Goal: Browse casually: Explore the website without a specific task or goal

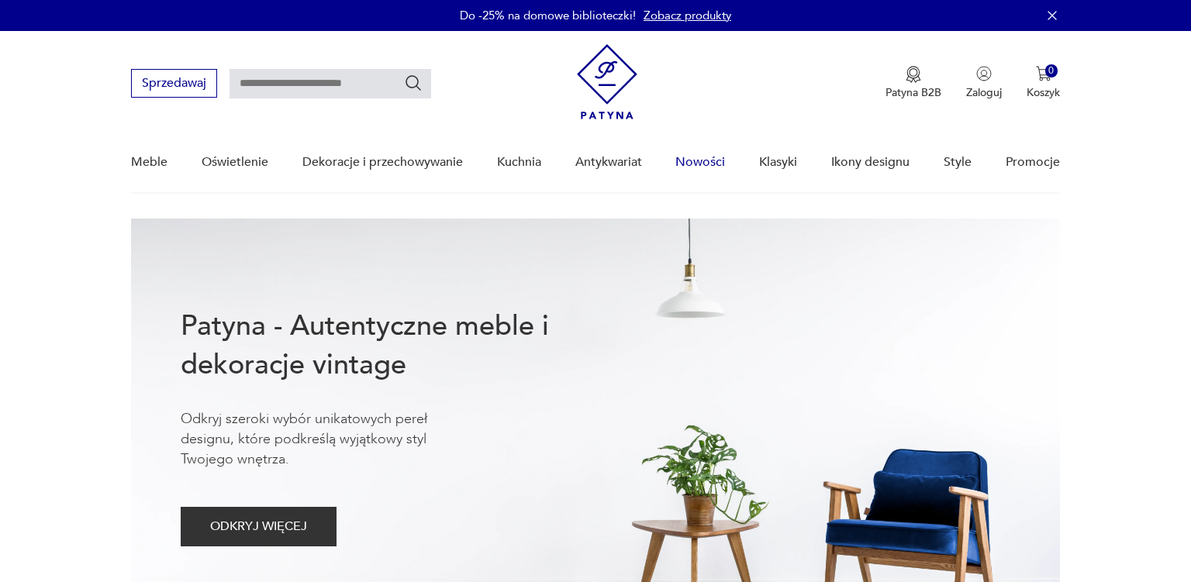
click at [705, 160] on link "Nowości" at bounding box center [700, 163] width 50 height 60
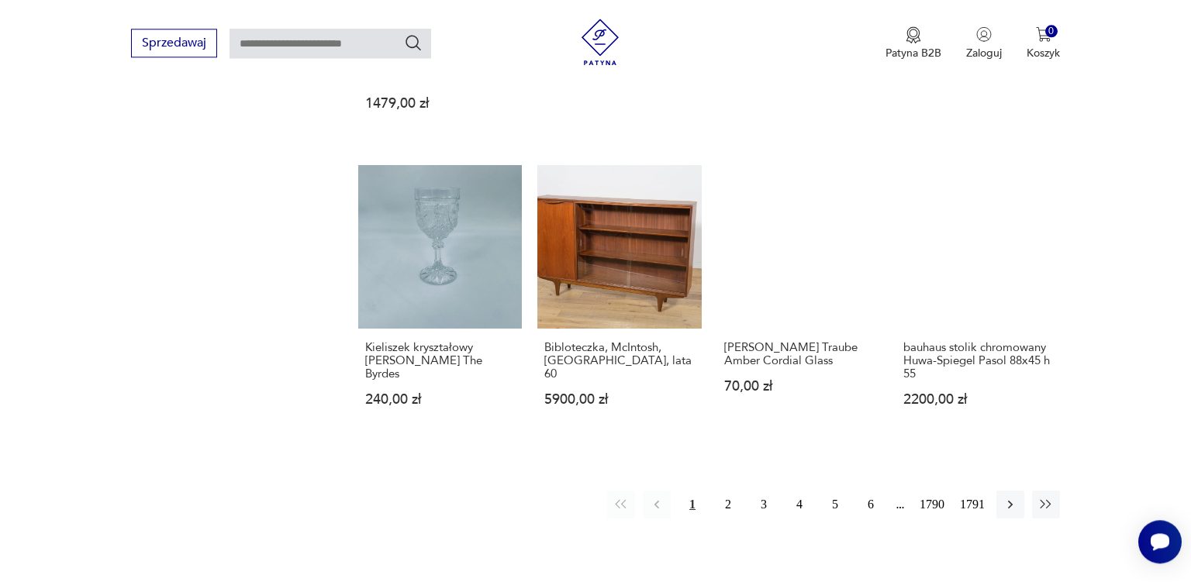
scroll to position [1256, 0]
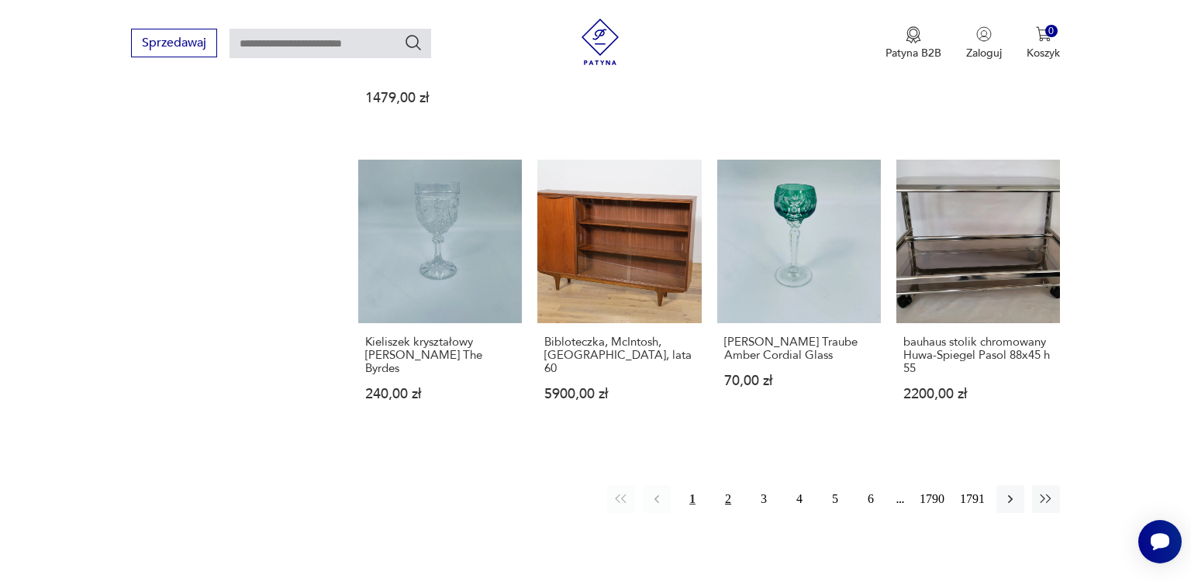
click at [730, 485] on button "2" at bounding box center [728, 499] width 28 height 28
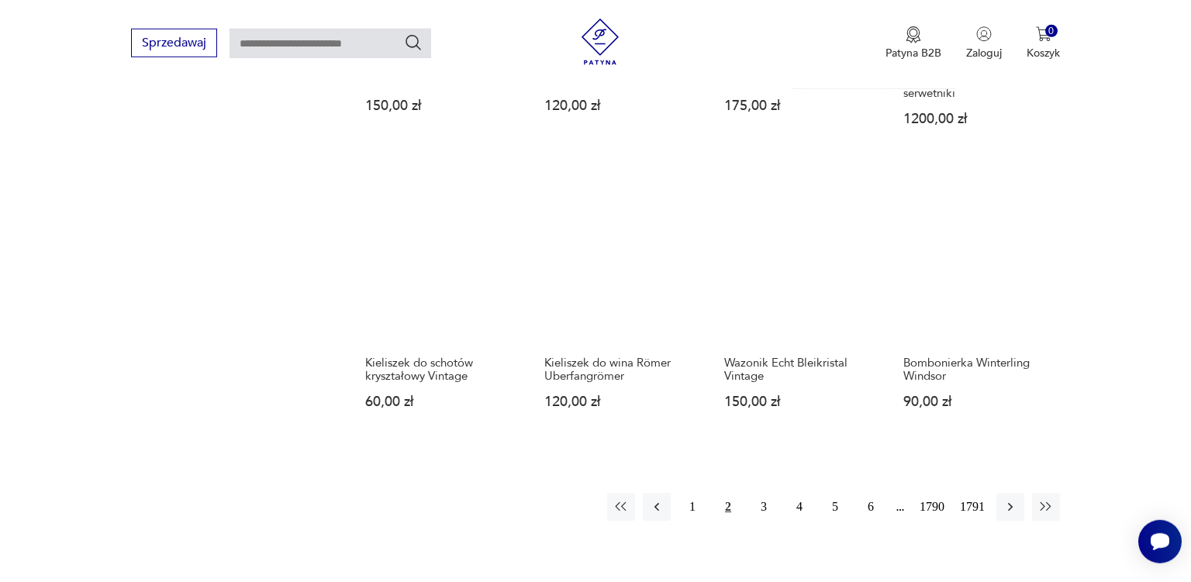
scroll to position [1223, 0]
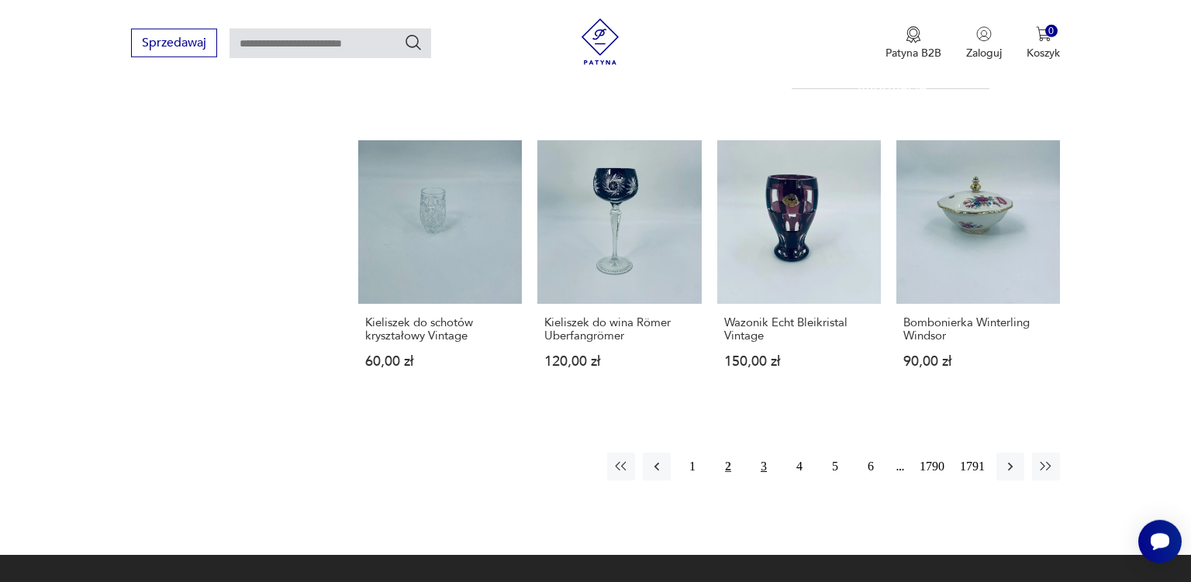
click at [765, 453] on button "3" at bounding box center [764, 467] width 28 height 28
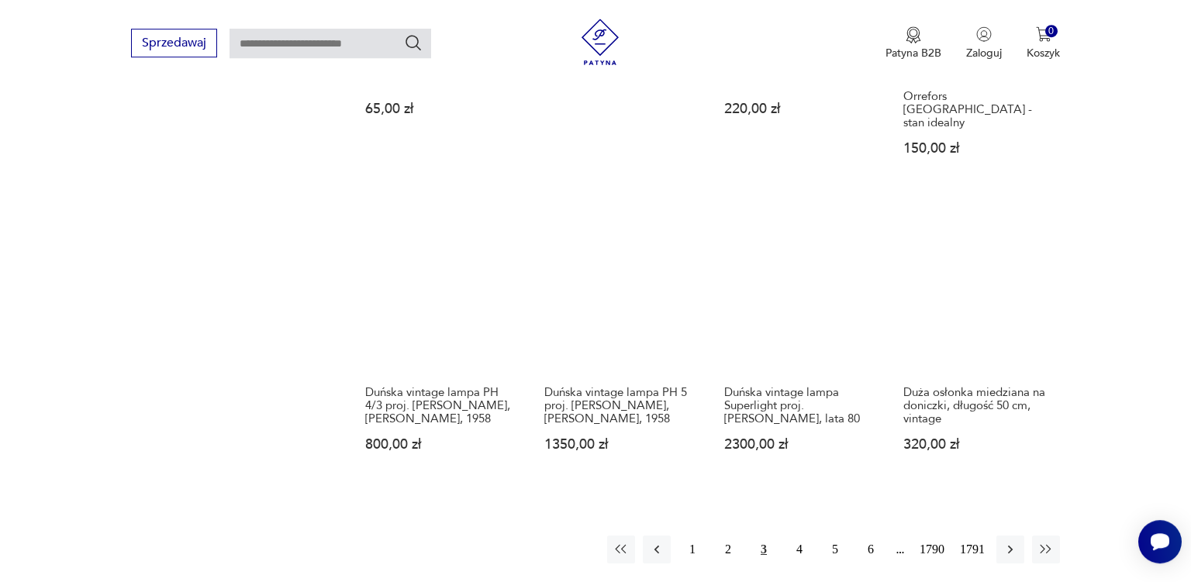
scroll to position [1264, 0]
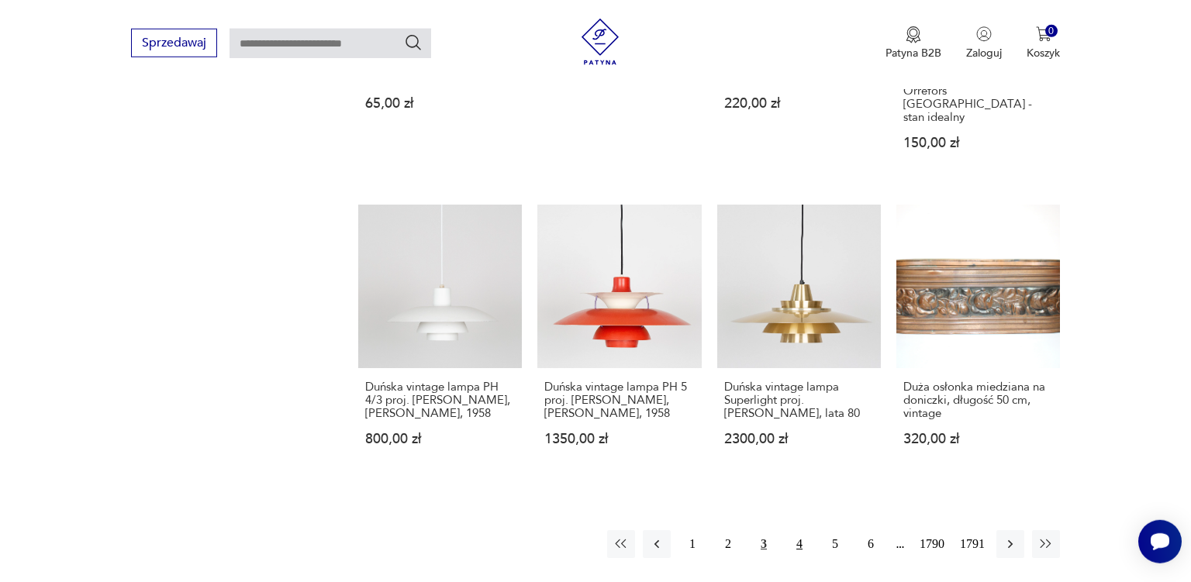
click at [799, 530] on button "4" at bounding box center [800, 544] width 28 height 28
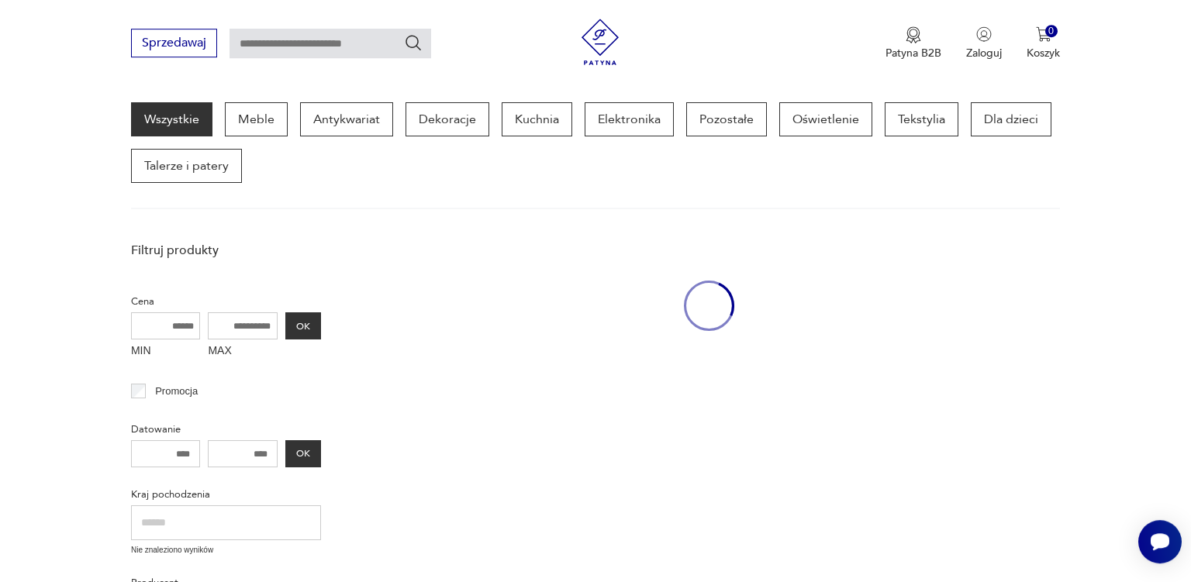
scroll to position [199, 0]
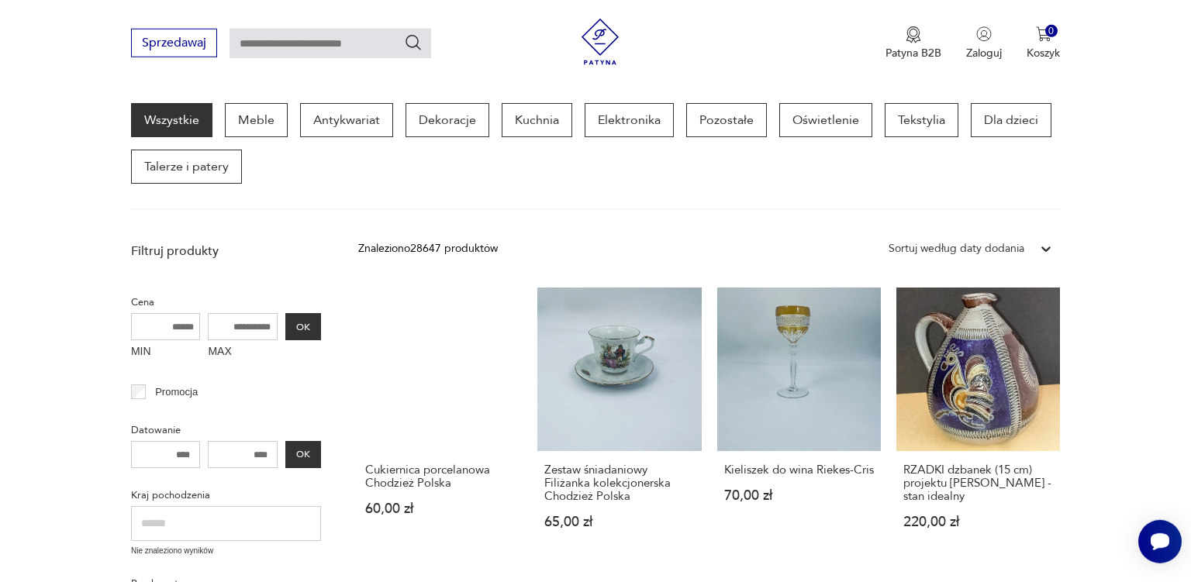
click at [358, 161] on div "Wszystkie Meble Antykwariat Dekoracje Kuchnia Elektronika Pozostałe Oświetlenie…" at bounding box center [595, 143] width 929 height 81
